Goal: Task Accomplishment & Management: Manage account settings

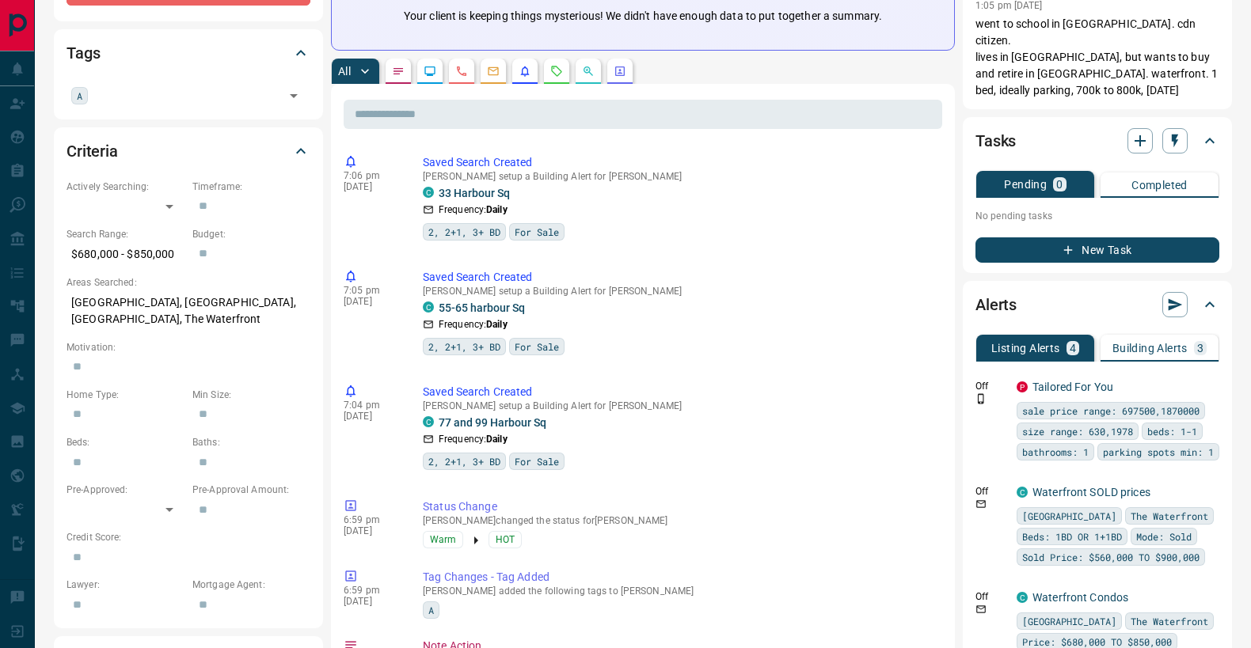
scroll to position [328, 0]
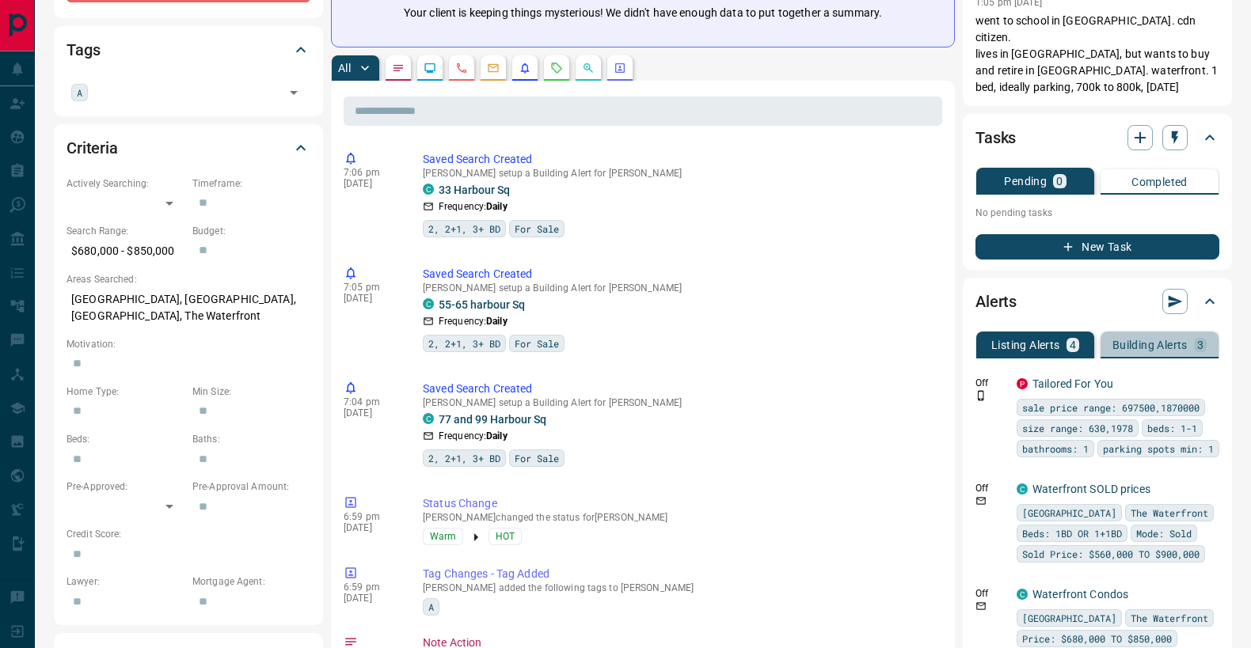
click at [1154, 340] on p "Building Alerts" at bounding box center [1149, 345] width 75 height 11
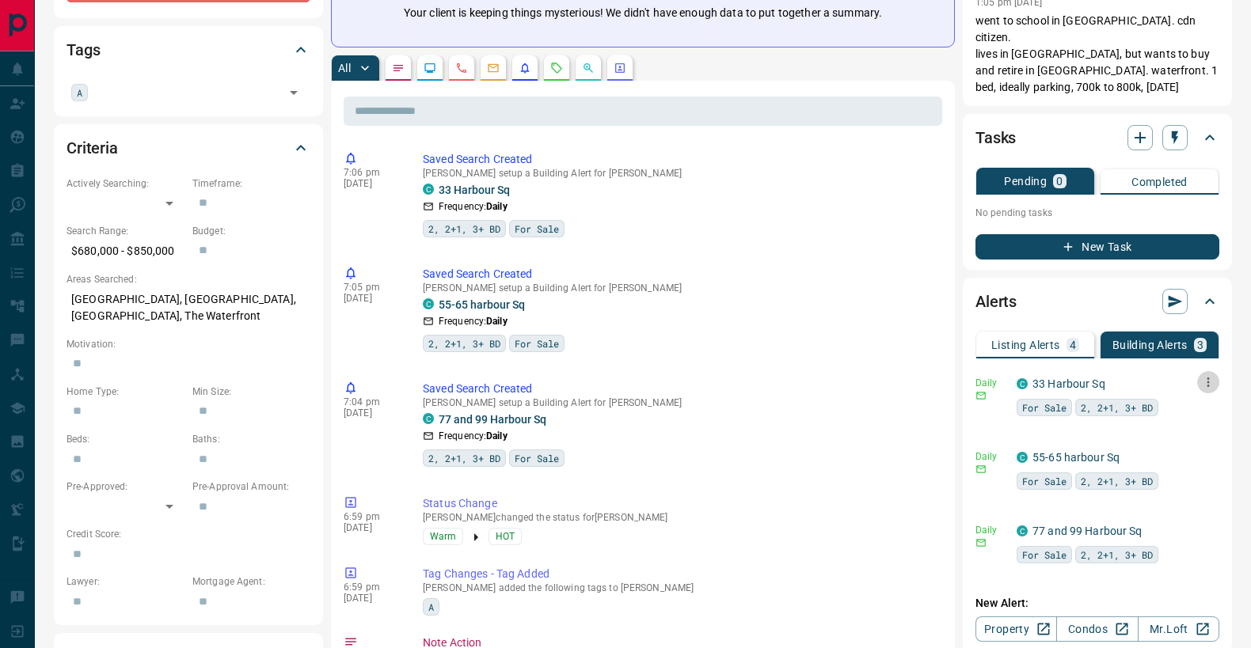
click at [1212, 375] on icon "button" at bounding box center [1208, 382] width 14 height 14
click at [1207, 376] on li "Send" at bounding box center [1184, 379] width 70 height 25
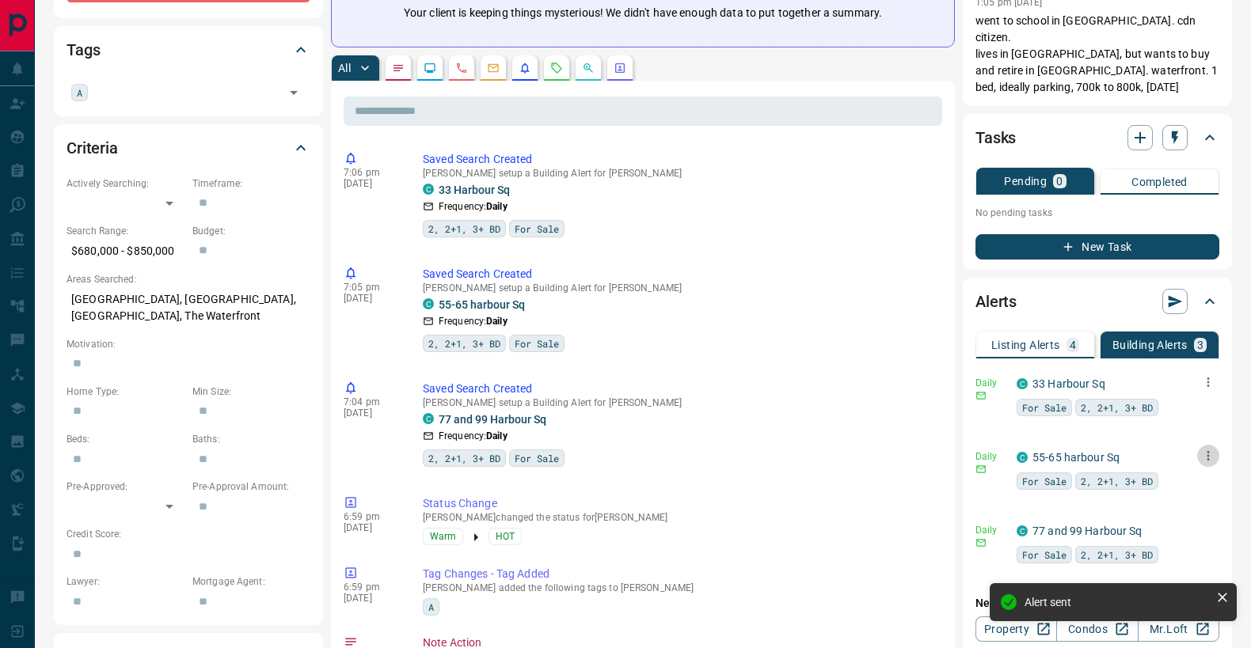
click at [1208, 449] on icon "button" at bounding box center [1208, 456] width 14 height 14
click at [1203, 446] on li "Send" at bounding box center [1184, 452] width 70 height 25
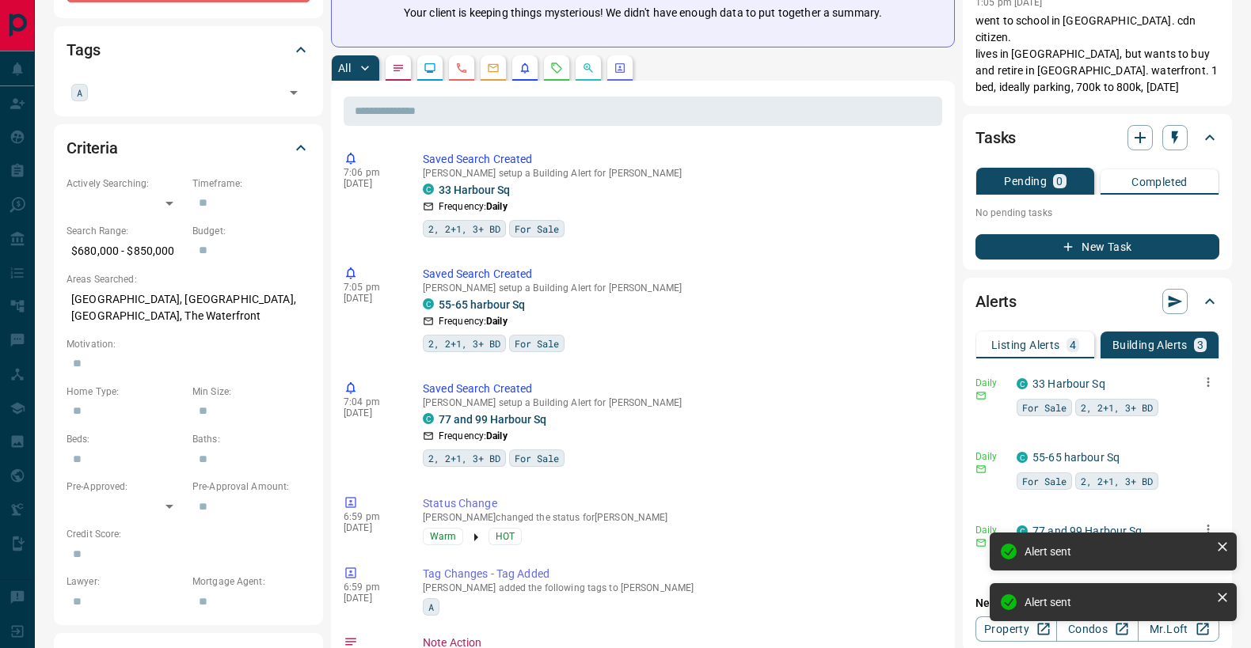
click at [1211, 523] on icon "button" at bounding box center [1208, 530] width 14 height 14
click at [1194, 518] on li "Send" at bounding box center [1184, 526] width 70 height 25
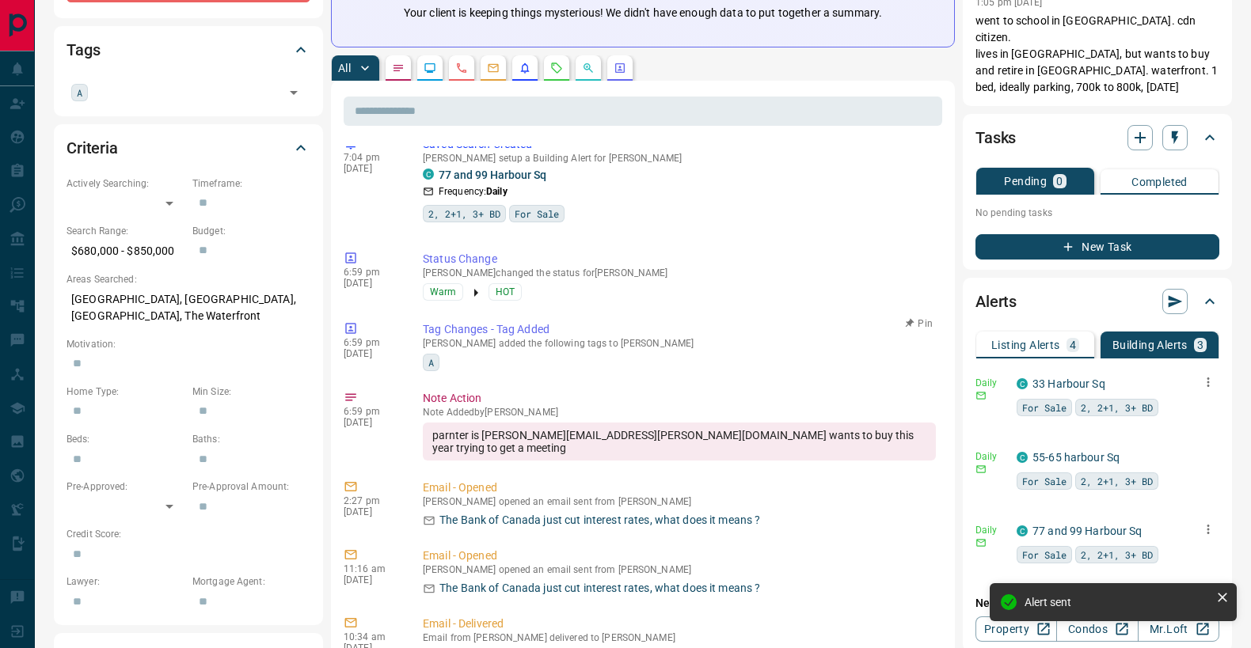
scroll to position [246, 0]
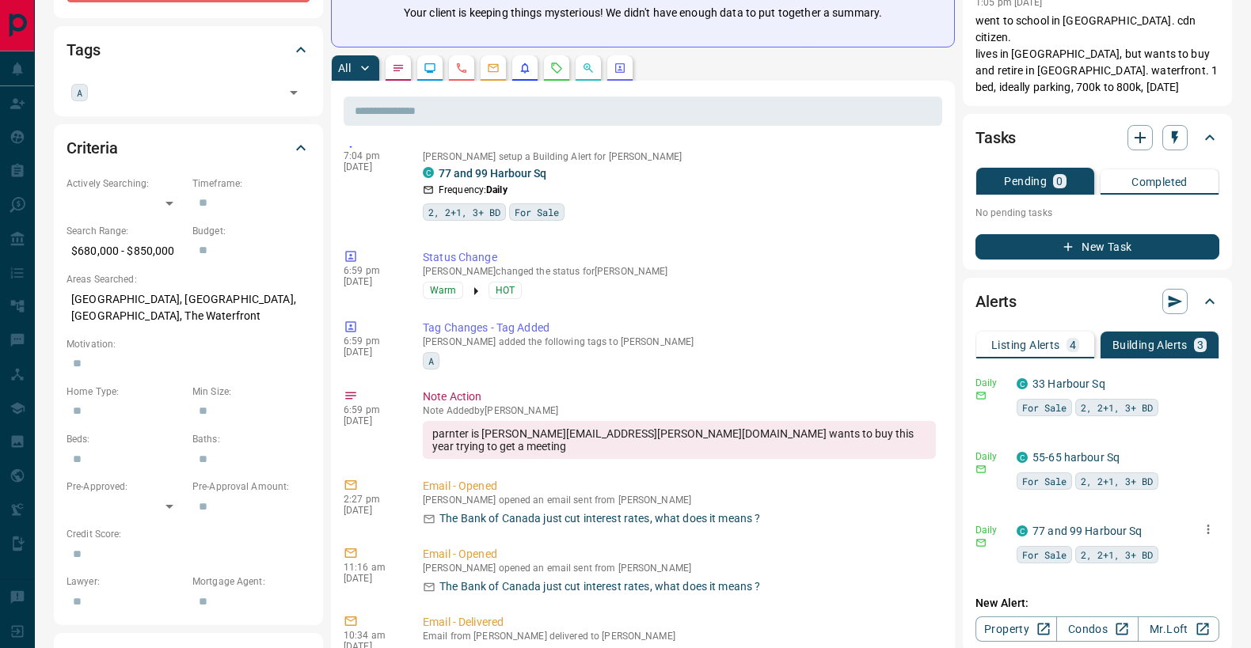
drag, startPoint x: 1188, startPoint y: 105, endPoint x: 1157, endPoint y: 183, distance: 83.2
click at [1187, 125] on div "Tasks" at bounding box center [1087, 137] width 225 height 25
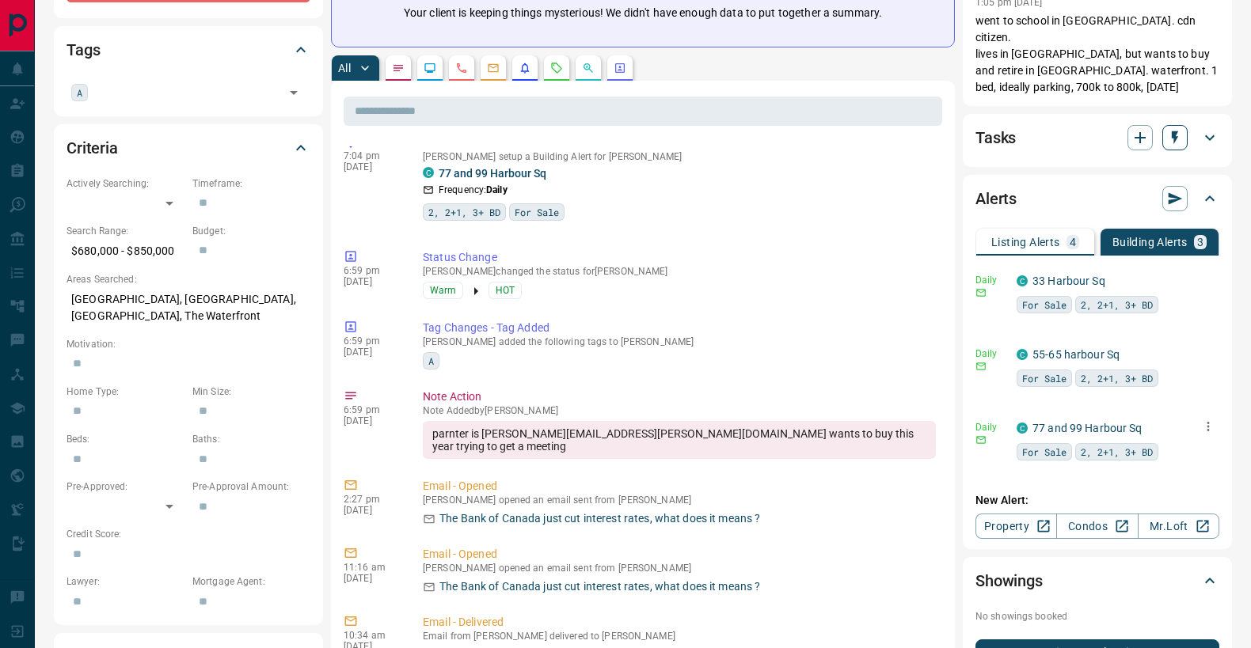
click at [1168, 130] on icon "button" at bounding box center [1175, 138] width 16 height 16
click at [1132, 184] on li "1 Week Follow-Up" at bounding box center [1135, 183] width 108 height 24
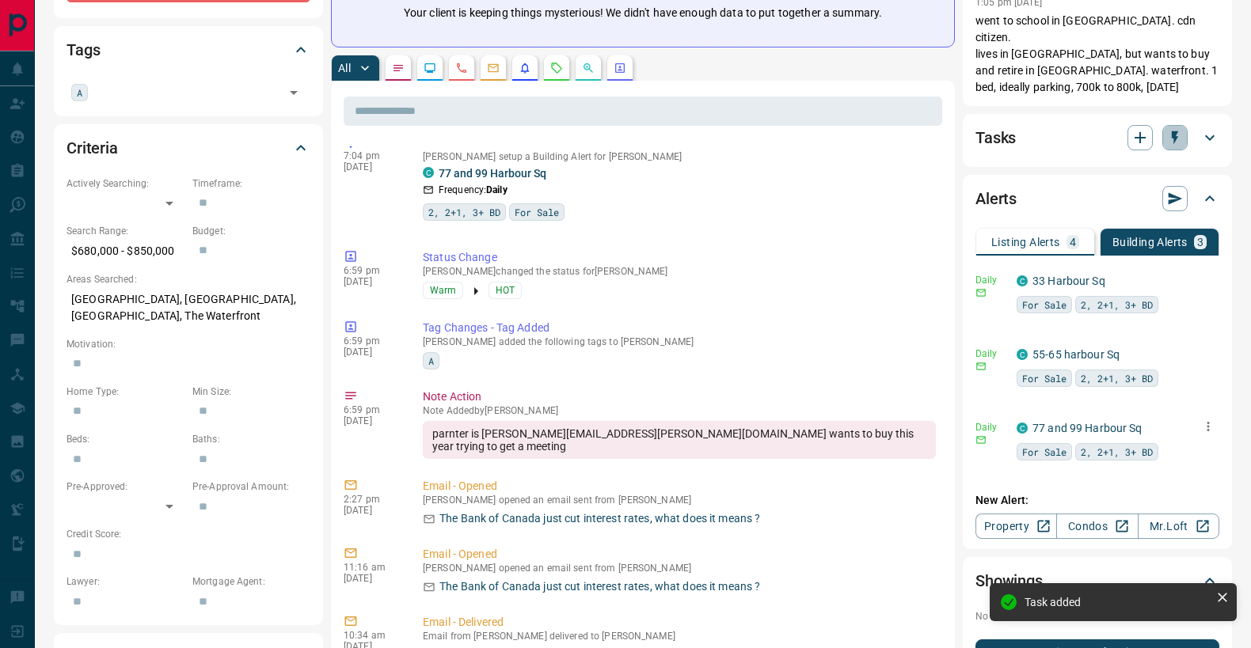
click at [1179, 130] on icon "button" at bounding box center [1175, 138] width 16 height 16
drag, startPoint x: 1116, startPoint y: 163, endPoint x: 1162, endPoint y: 130, distance: 57.3
click at [1116, 163] on li "3 Day Follow-Up" at bounding box center [1135, 159] width 108 height 24
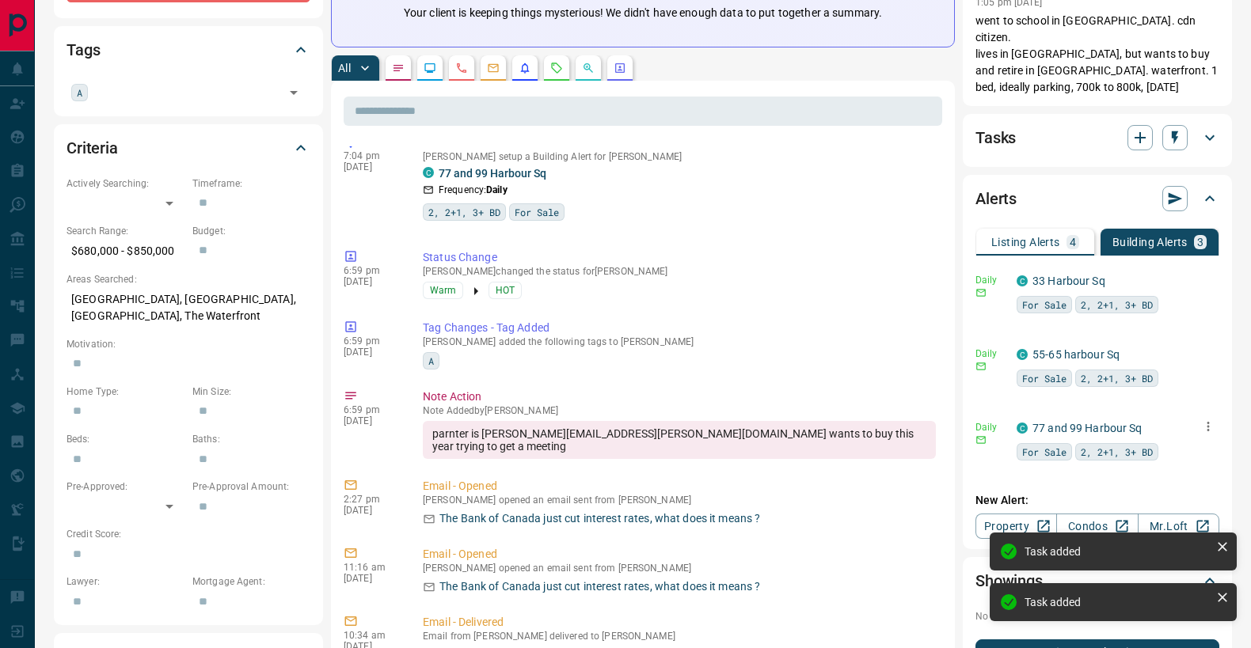
click at [1173, 130] on icon "button" at bounding box center [1175, 138] width 16 height 16
click at [1132, 207] on li "1 Month Follow-Up" at bounding box center [1135, 207] width 108 height 24
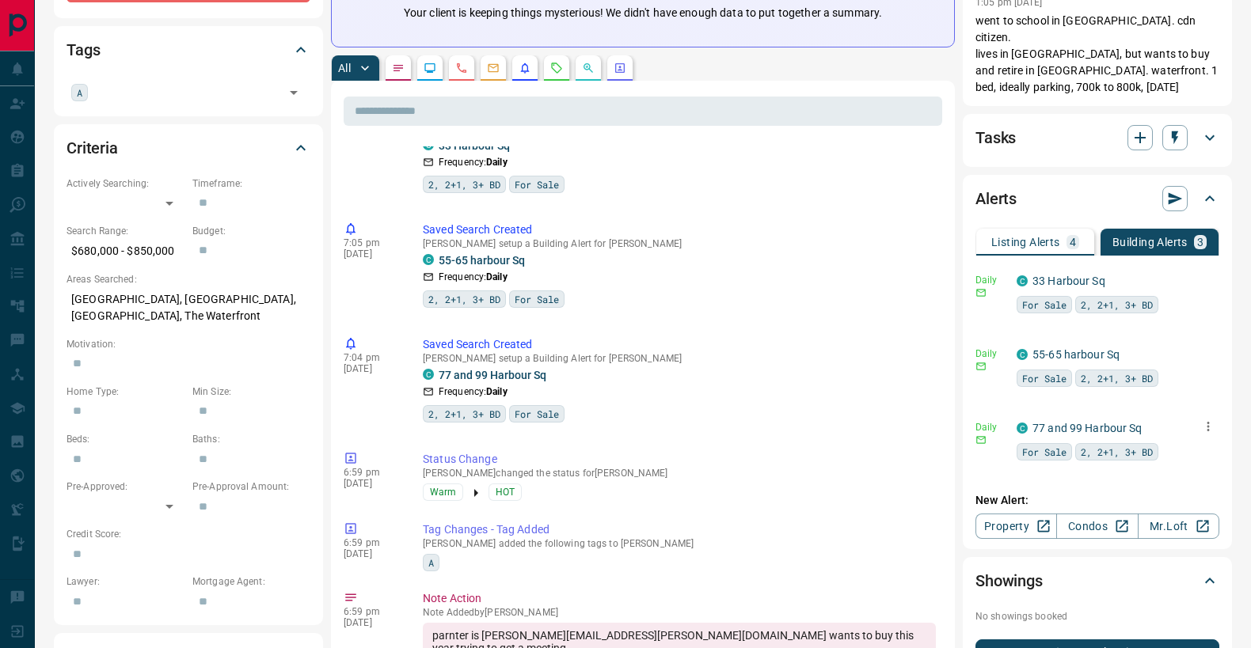
scroll to position [676, 0]
